Goal: Task Accomplishment & Management: Use online tool/utility

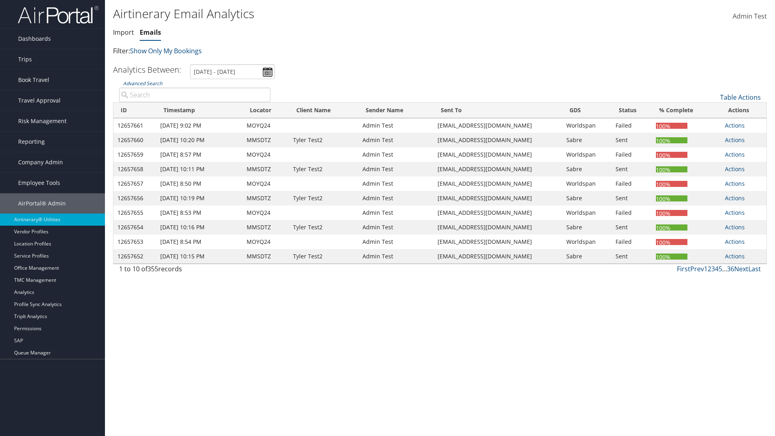
click at [150, 32] on link "Emails" at bounding box center [150, 32] width 21 height 9
click at [233, 71] on input "[DATE] - [DATE]" at bounding box center [232, 71] width 85 height 15
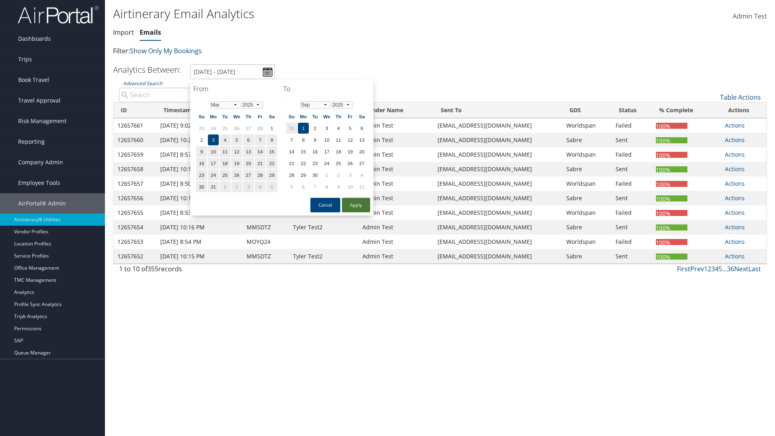
click at [356, 205] on button "Apply" at bounding box center [356, 205] width 28 height 15
type input "1/1/2024 - 6/1/2024"
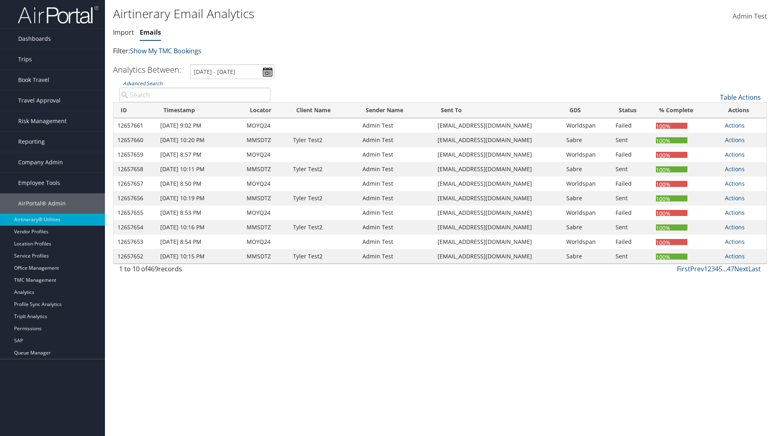
click at [135, 110] on th "ID" at bounding box center [134, 111] width 43 height 16
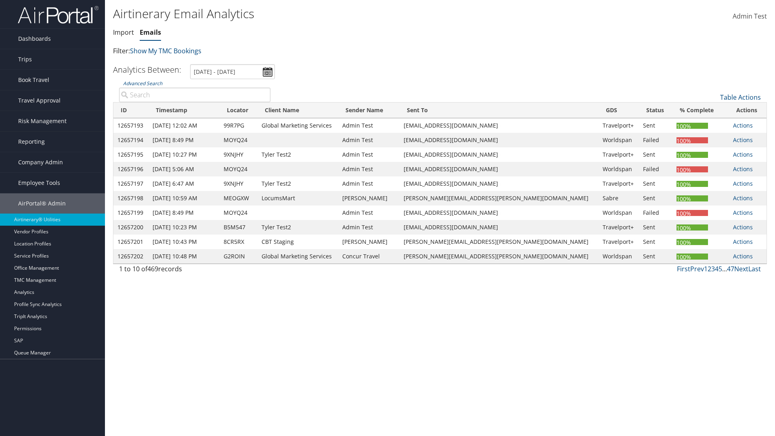
click at [134, 110] on th "ID" at bounding box center [130, 111] width 35 height 16
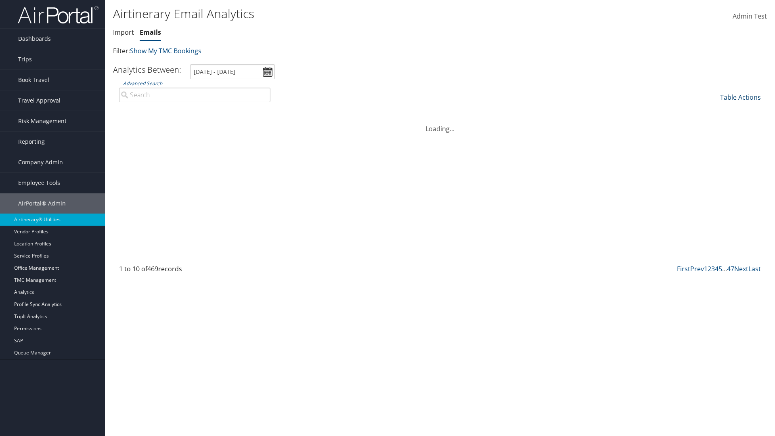
click at [740, 97] on link "Table Actions" at bounding box center [740, 97] width 41 height 9
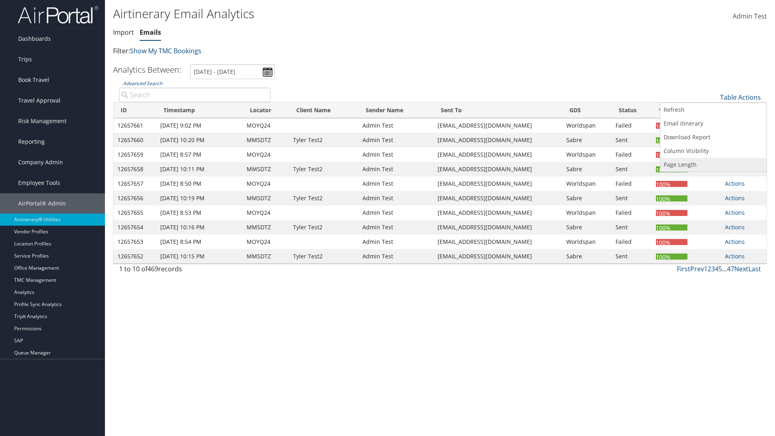
click at [713, 165] on link "Page Length" at bounding box center [713, 165] width 106 height 14
click at [713, 124] on link "25" at bounding box center [713, 124] width 106 height 14
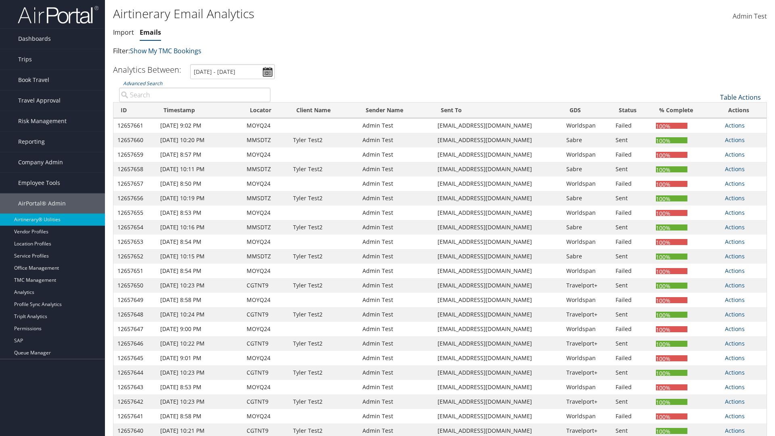
click at [740, 93] on link "Table Actions" at bounding box center [740, 97] width 41 height 9
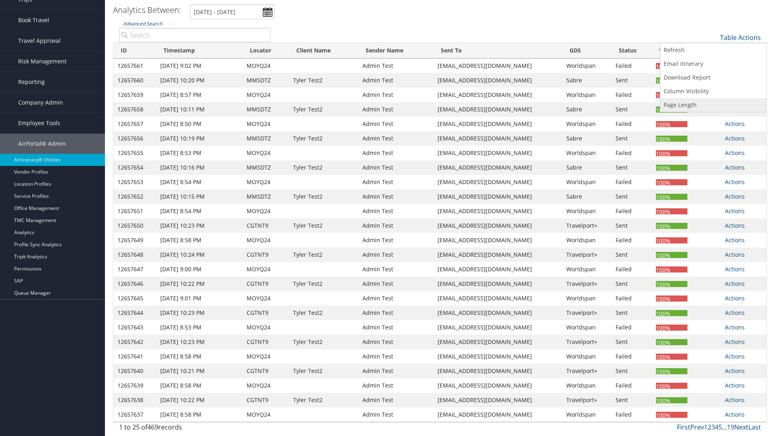
click at [713, 105] on link "Page Length" at bounding box center [713, 105] width 106 height 14
click at [713, 78] on link "50" at bounding box center [713, 78] width 106 height 14
